Goal: Download file/media

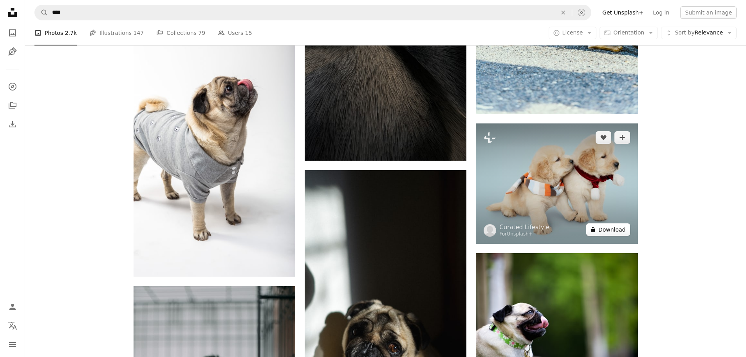
scroll to position [21515, 0]
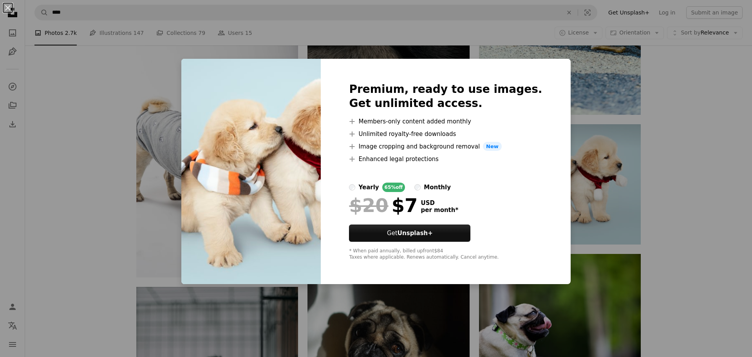
click at [655, 176] on div "An X shape Premium, ready to use images. Get unlimited access. A plus sign Memb…" at bounding box center [376, 178] width 752 height 357
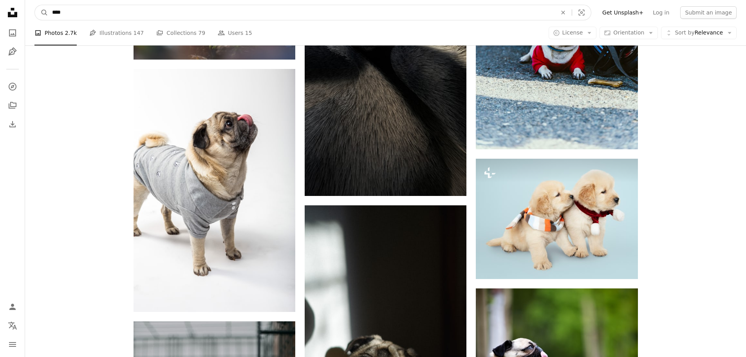
drag, startPoint x: 34, startPoint y: 6, endPoint x: 25, endPoint y: 5, distance: 9.4
click at [25, 5] on nav "A magnifying glass **** An X shape Visual search Filters Get Unsplash+ Log in S…" at bounding box center [385, 12] width 721 height 25
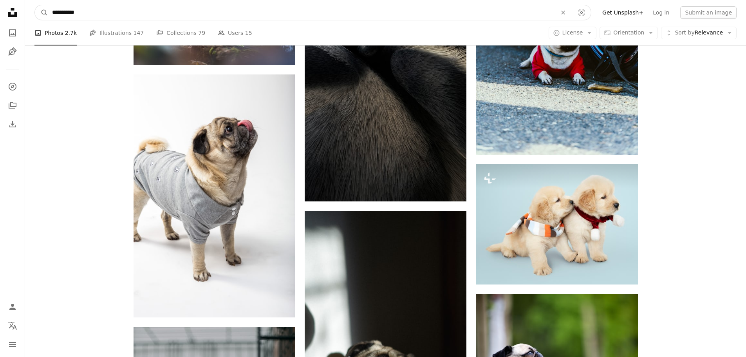
type input "**********"
click button "A magnifying glass" at bounding box center [41, 12] width 13 height 15
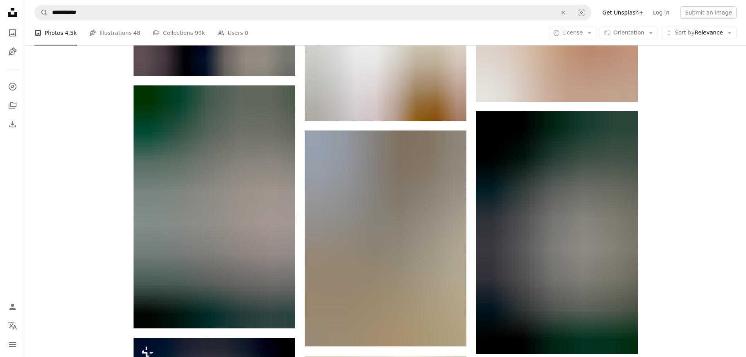
scroll to position [830, 0]
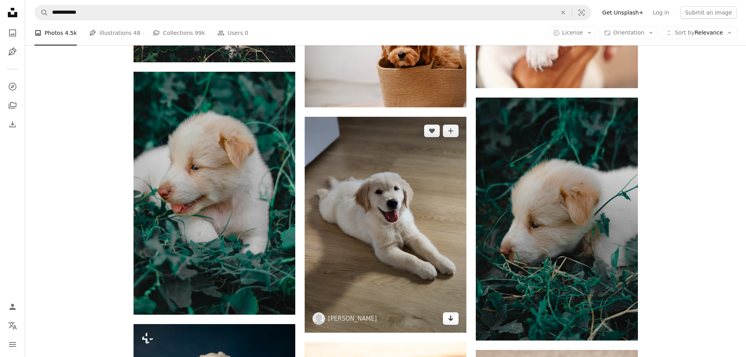
click at [448, 318] on icon "Arrow pointing down" at bounding box center [450, 317] width 6 height 9
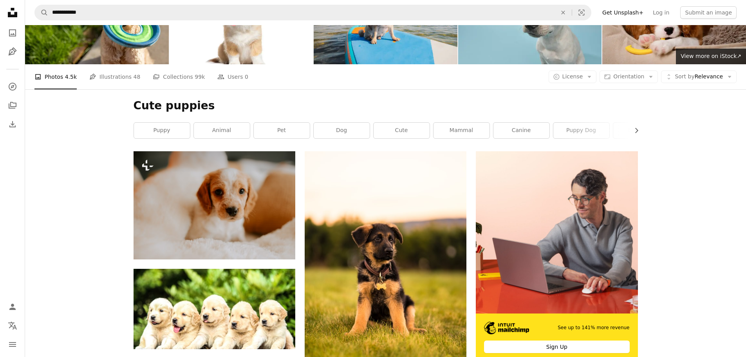
scroll to position [0, 0]
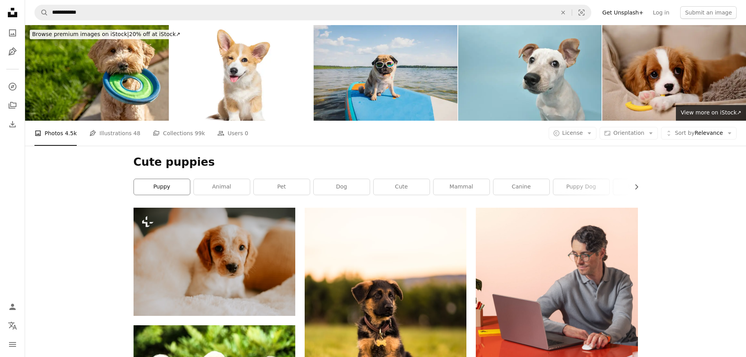
click at [164, 186] on link "puppy" at bounding box center [162, 187] width 56 height 16
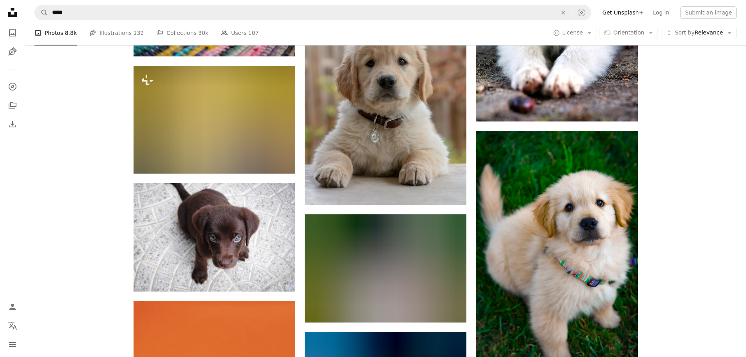
scroll to position [584, 0]
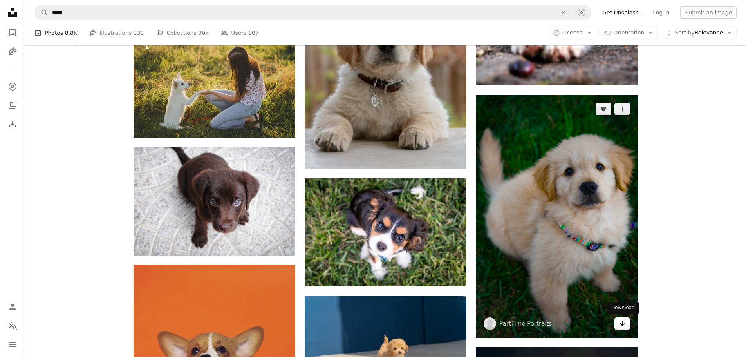
click at [622, 324] on icon "Arrow pointing down" at bounding box center [622, 322] width 6 height 9
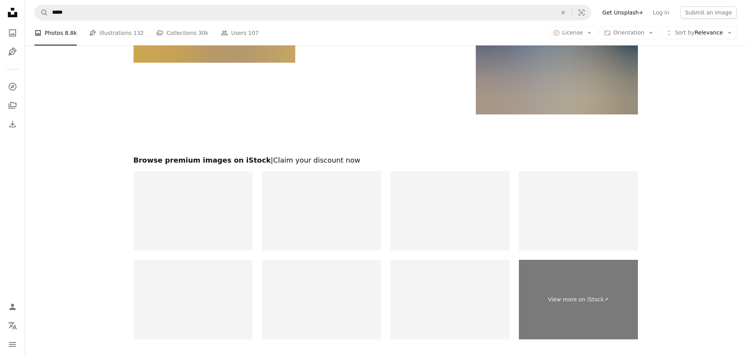
scroll to position [1280, 0]
